Goal: Information Seeking & Learning: Learn about a topic

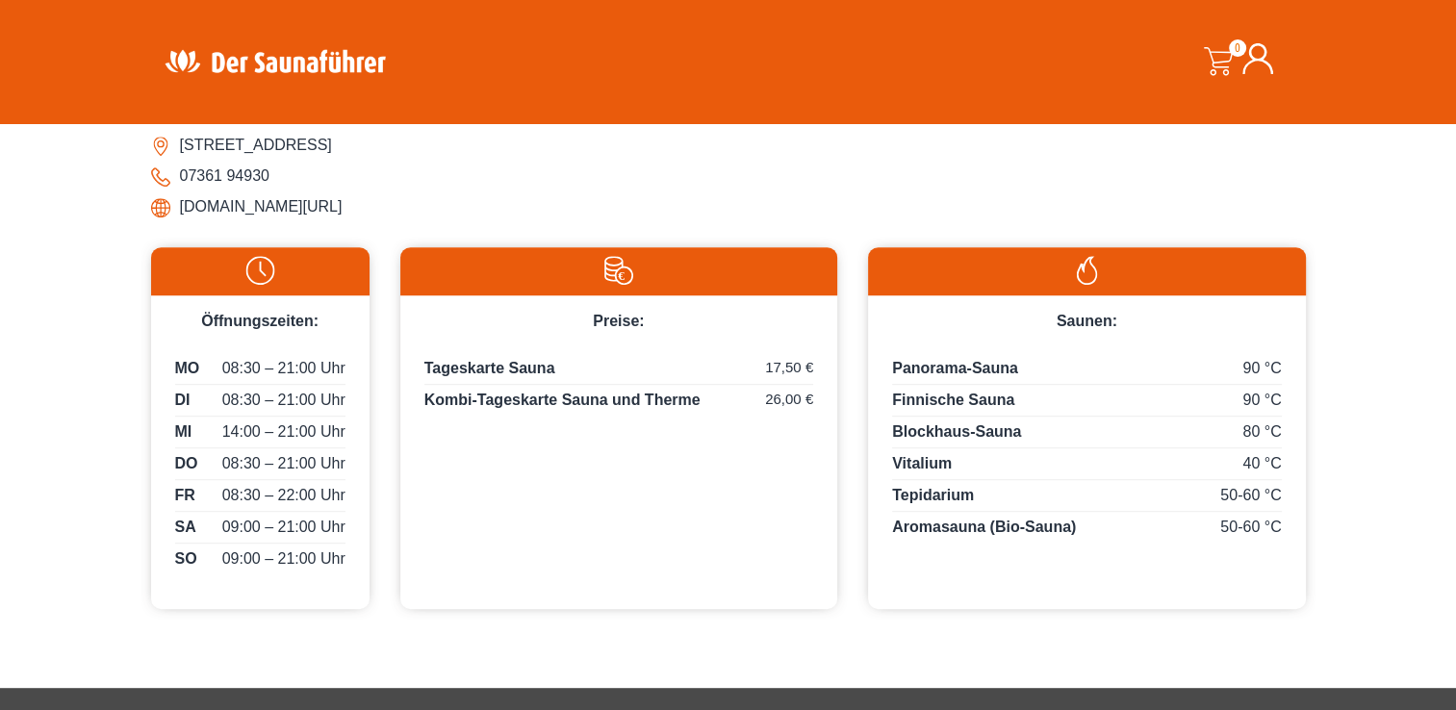
scroll to position [828, 0]
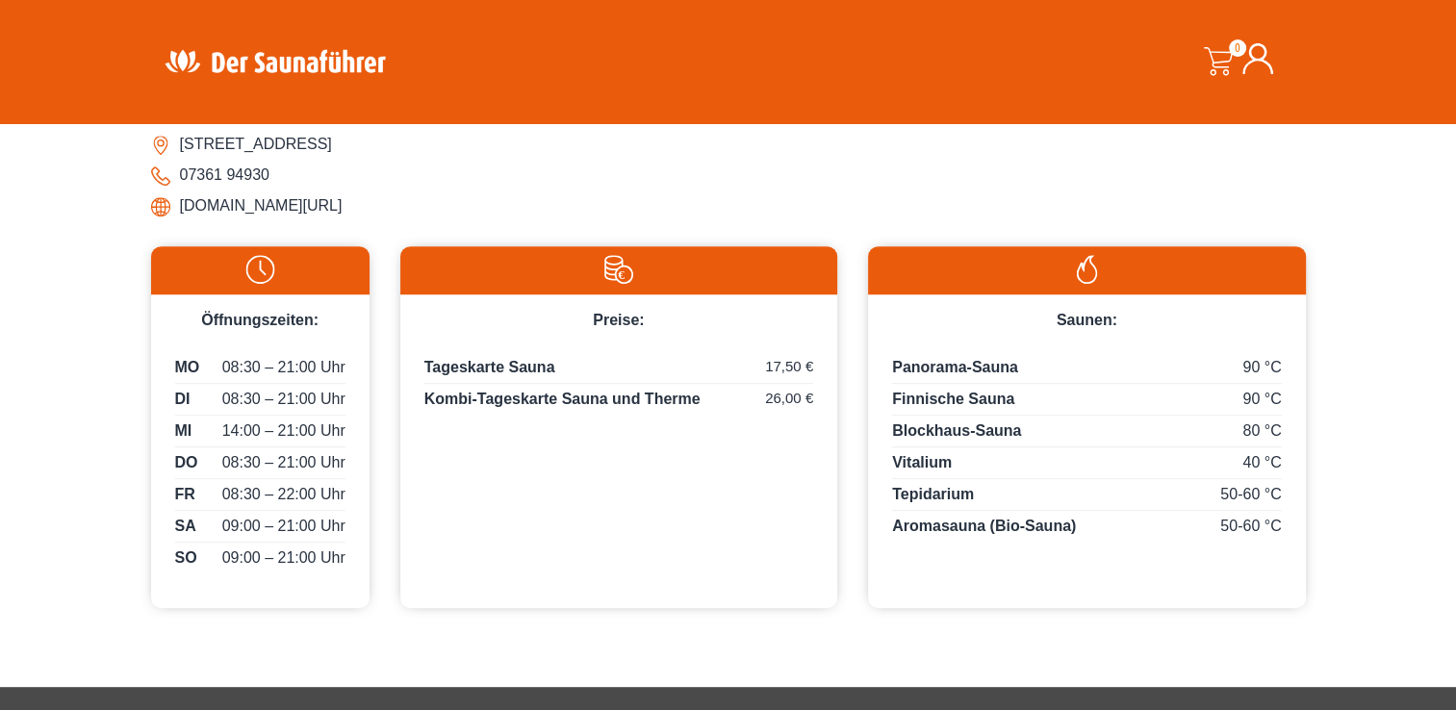
click at [581, 451] on div "Preise: Tageskarte Sauna 17,50 € Kombi-Tageskarte Sauna und Therme 26,00 €" at bounding box center [618, 426] width 437 height 361
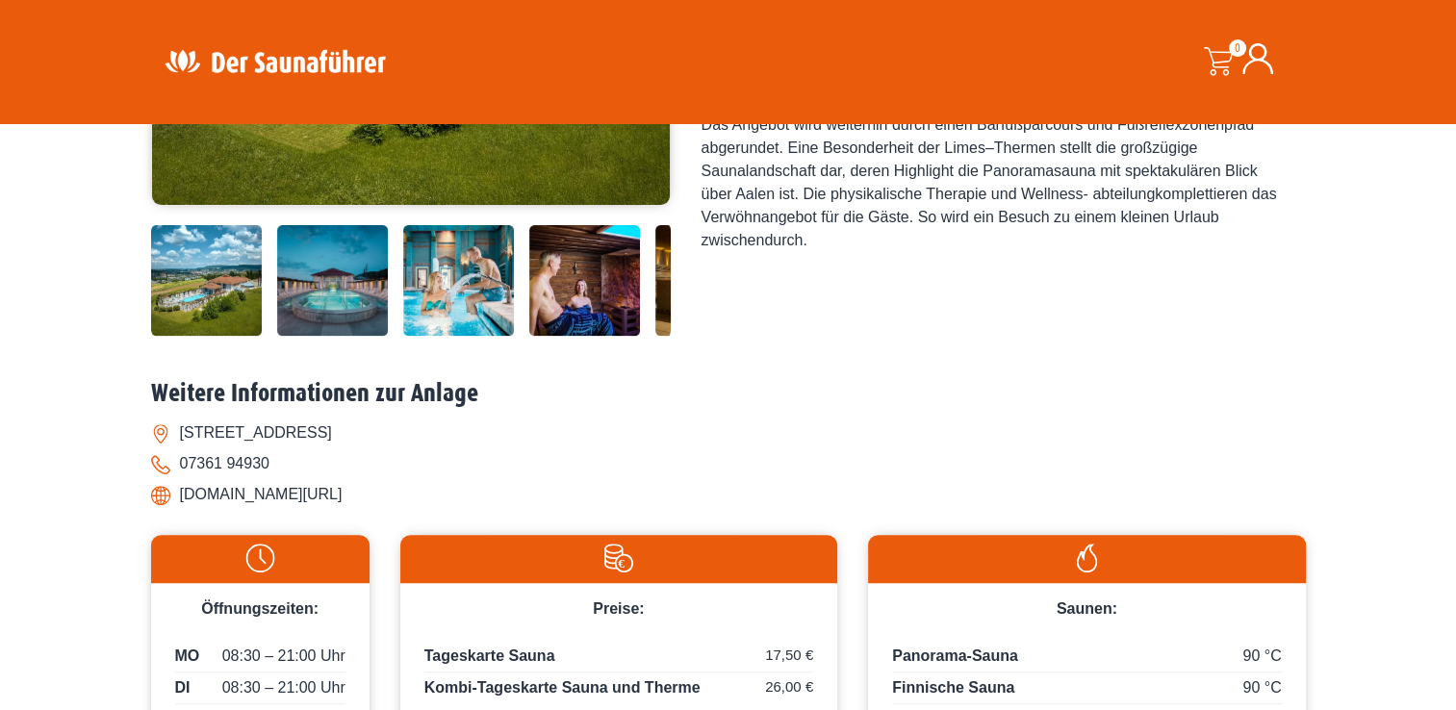
scroll to position [541, 0]
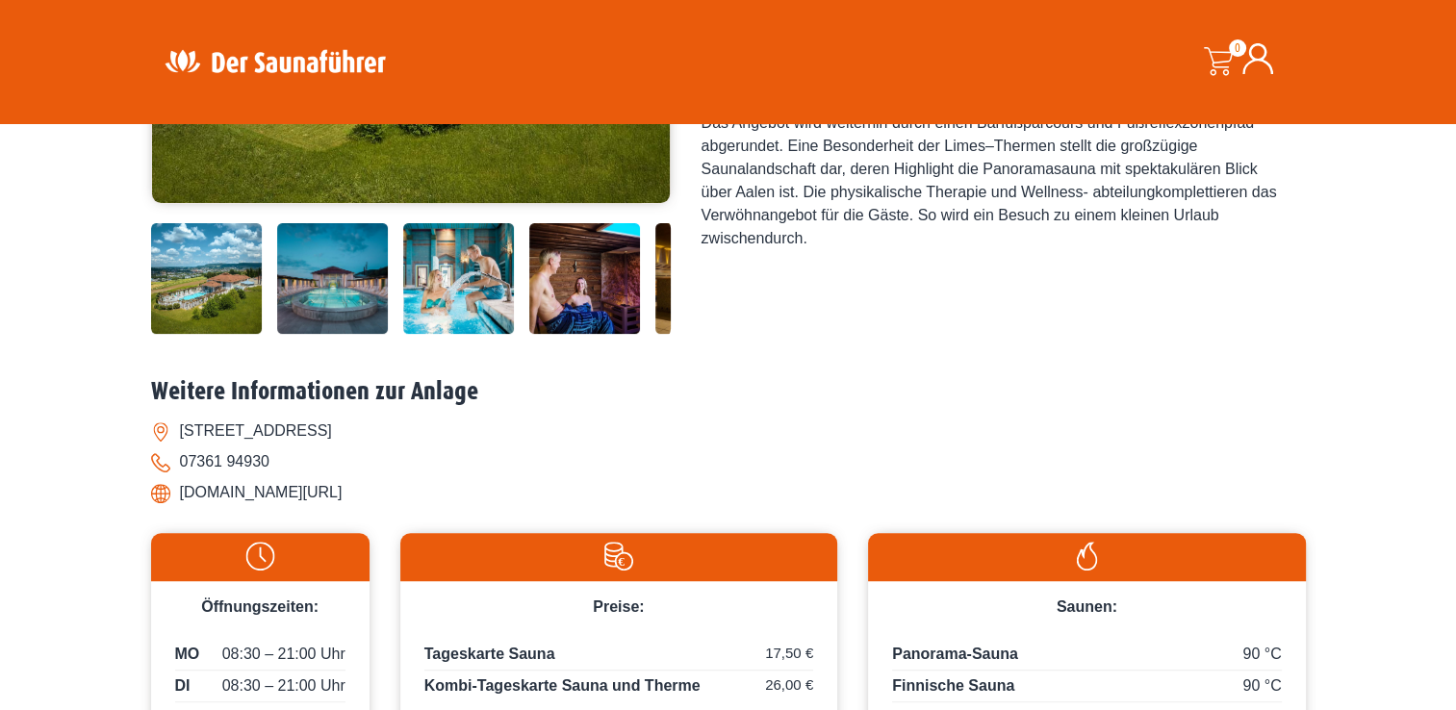
click at [310, 301] on img at bounding box center [332, 278] width 111 height 111
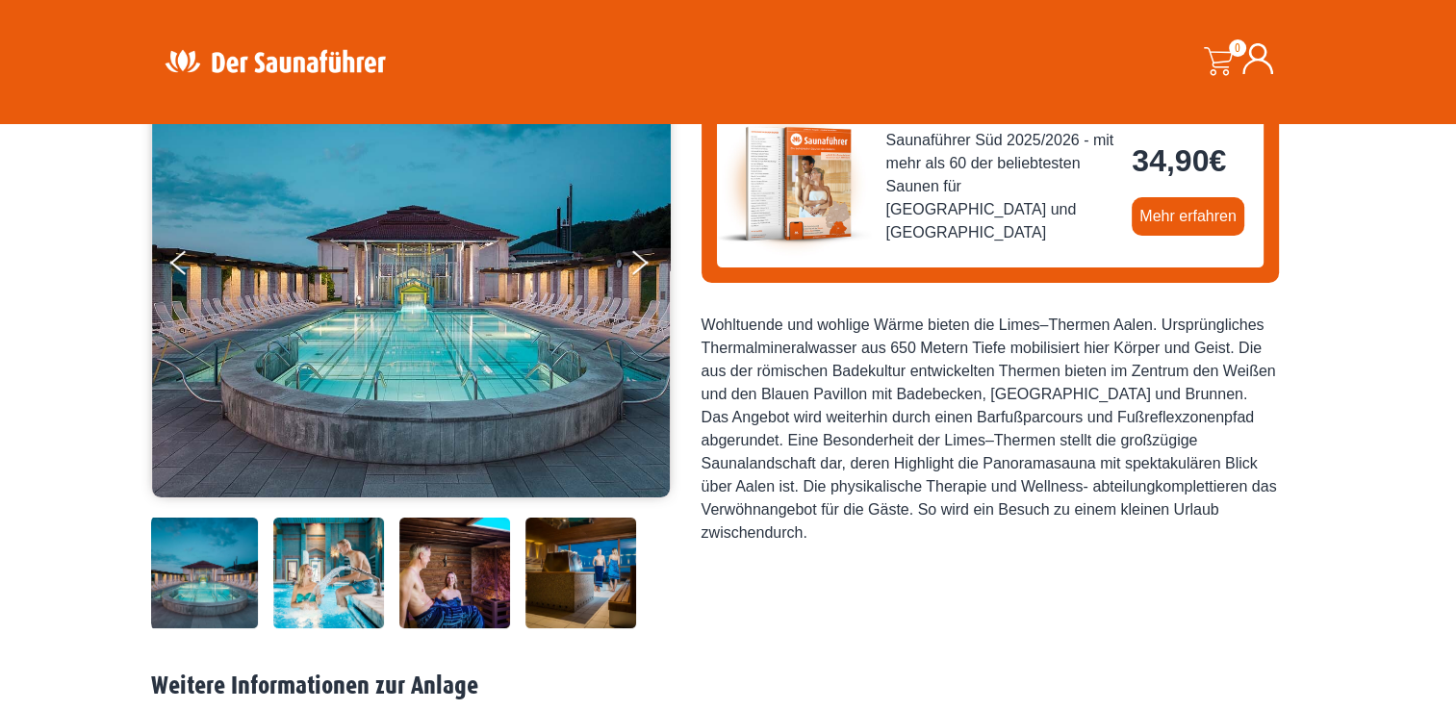
scroll to position [246, 0]
click at [591, 586] on img at bounding box center [580, 573] width 111 height 111
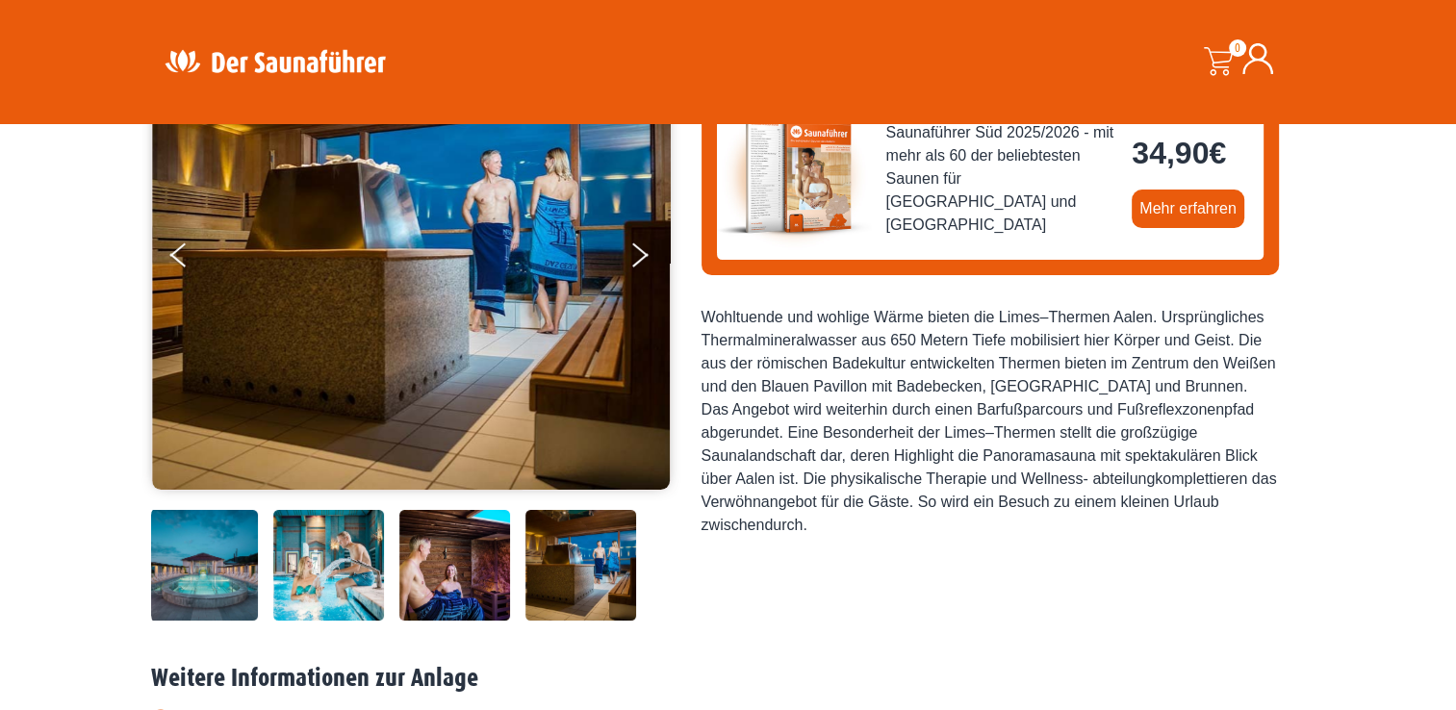
scroll to position [254, 0]
click at [633, 252] on button "Next" at bounding box center [652, 259] width 48 height 48
click at [176, 256] on icon "Previous" at bounding box center [178, 259] width 17 height 12
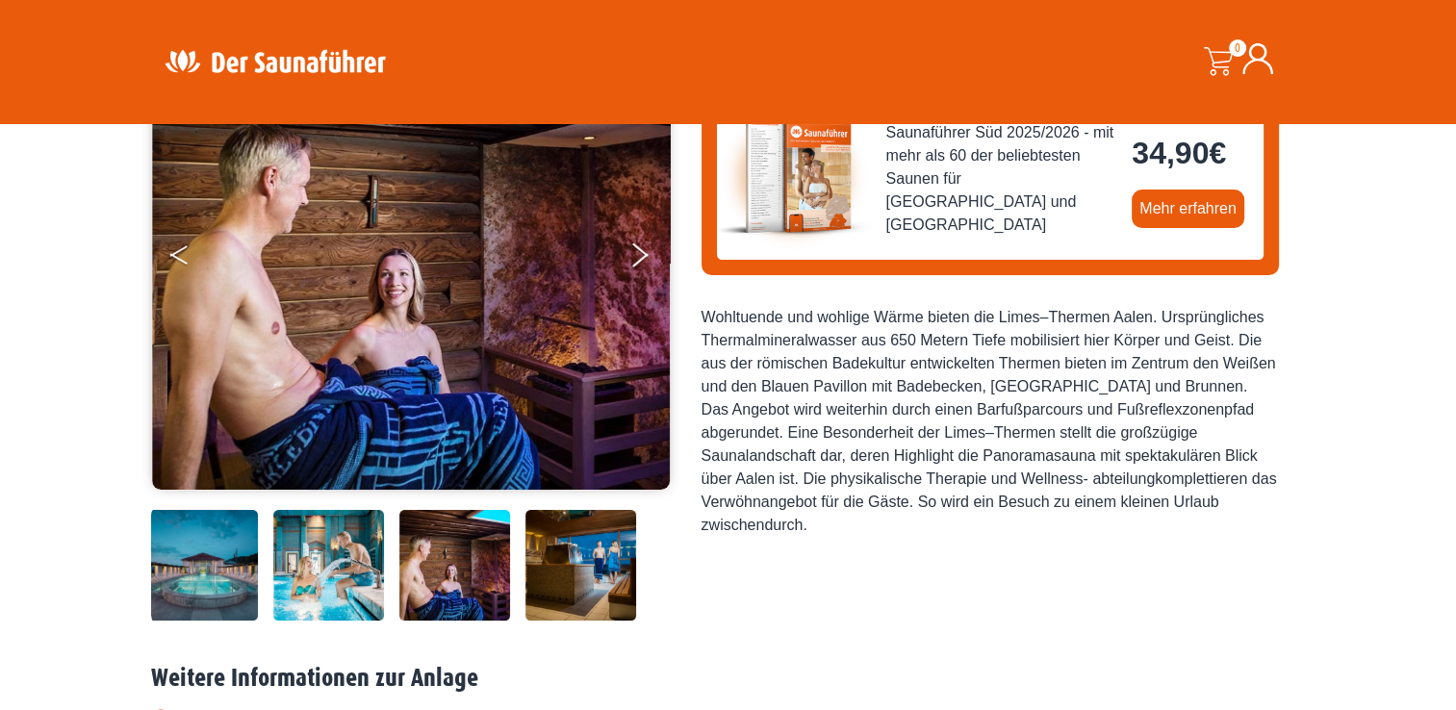
click at [176, 256] on icon "Previous" at bounding box center [178, 259] width 17 height 12
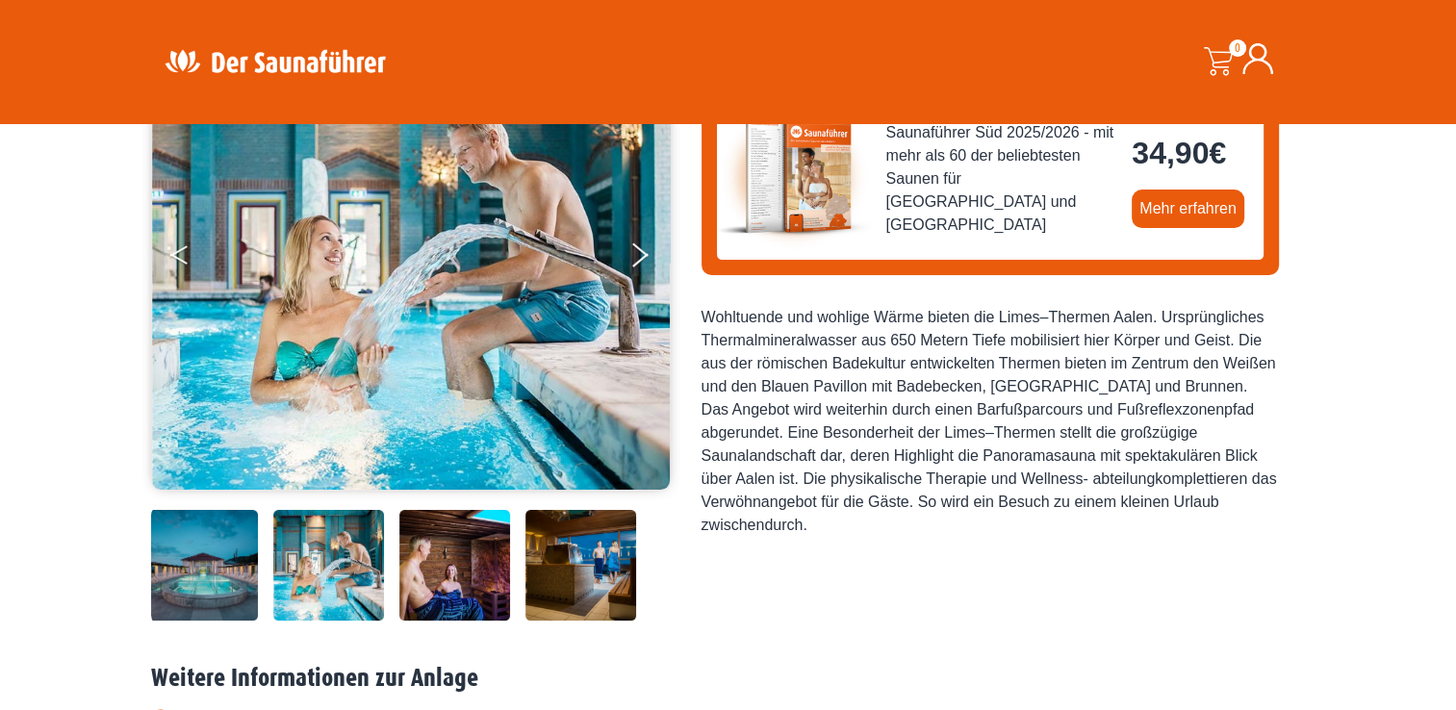
click at [176, 256] on icon "Previous" at bounding box center [178, 259] width 17 height 12
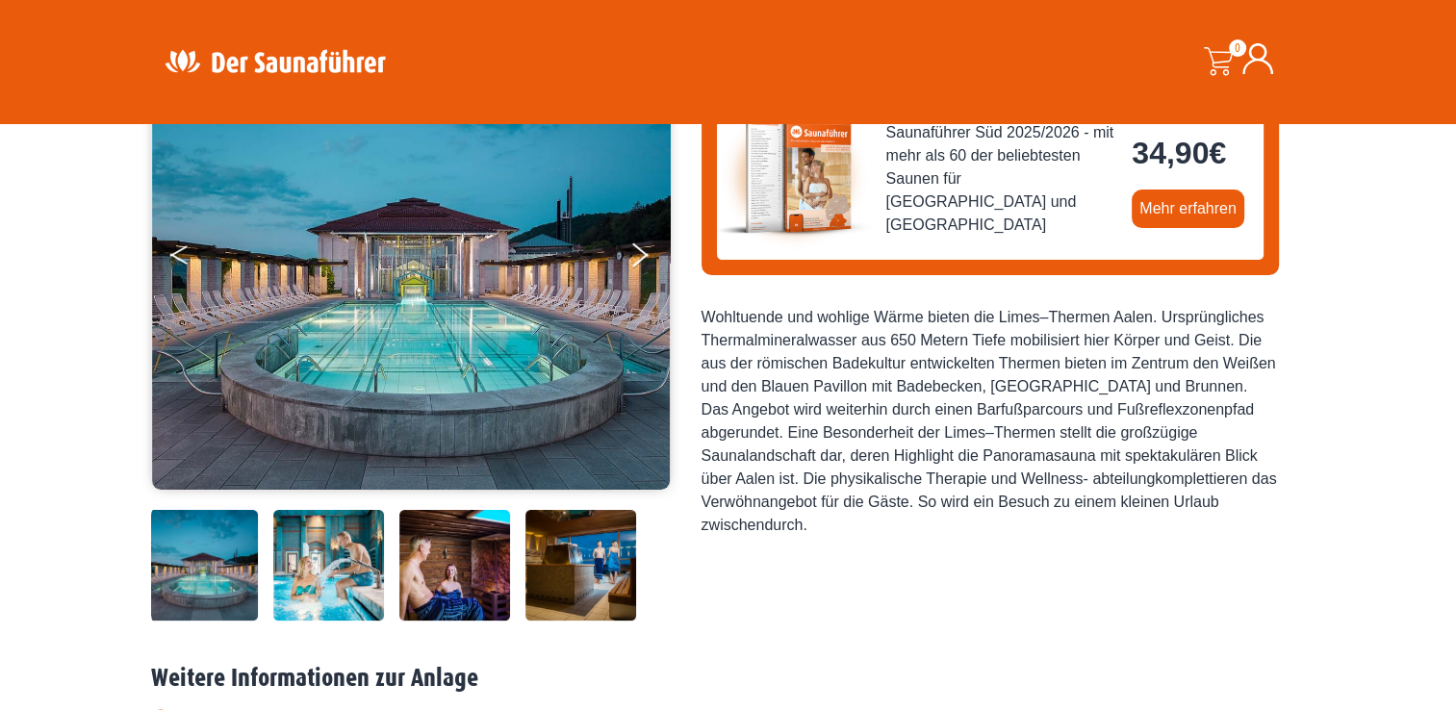
click at [176, 256] on icon "Previous" at bounding box center [178, 259] width 17 height 12
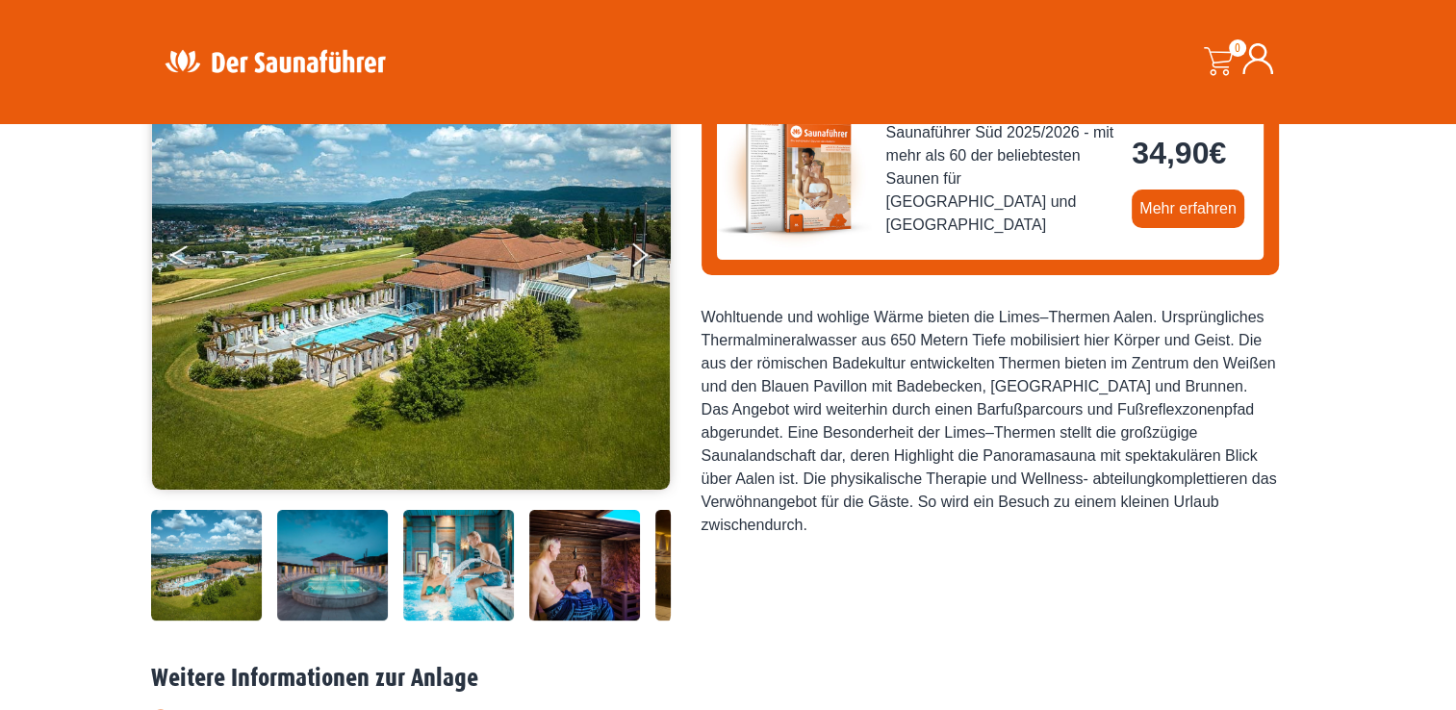
click at [176, 256] on icon "Previous" at bounding box center [178, 259] width 17 height 12
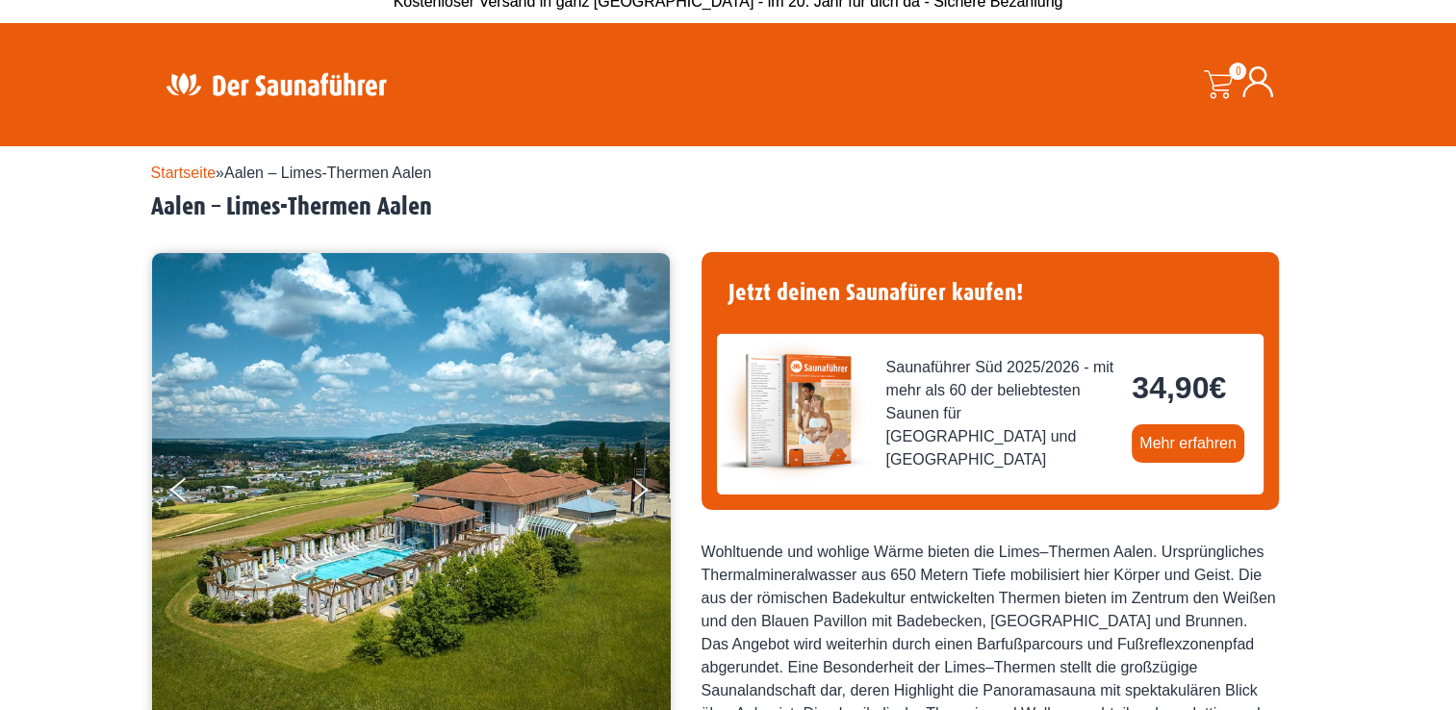
scroll to position [0, 0]
